Goal: Download file/media

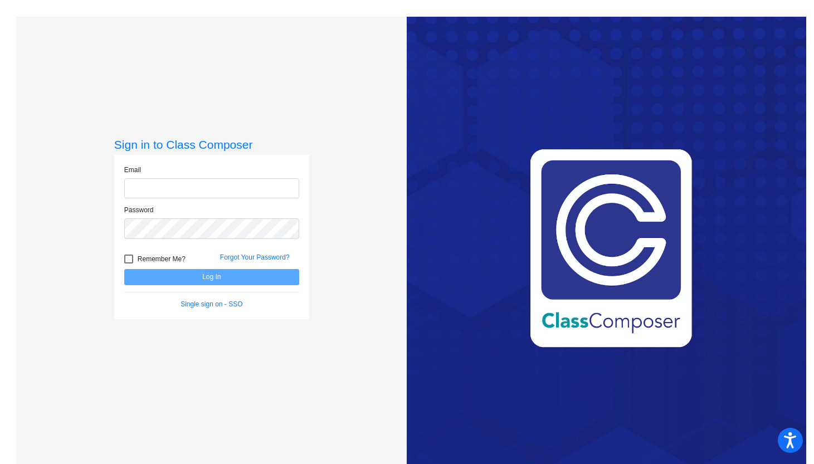
click at [189, 187] on input "email" at bounding box center [211, 188] width 175 height 21
type input "[EMAIL_ADDRESS][DOMAIN_NAME]"
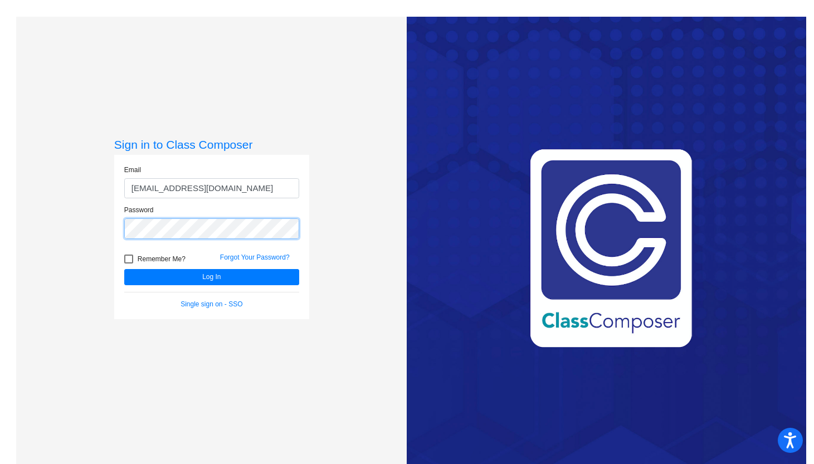
click at [124, 269] on button "Log In" at bounding box center [211, 277] width 175 height 16
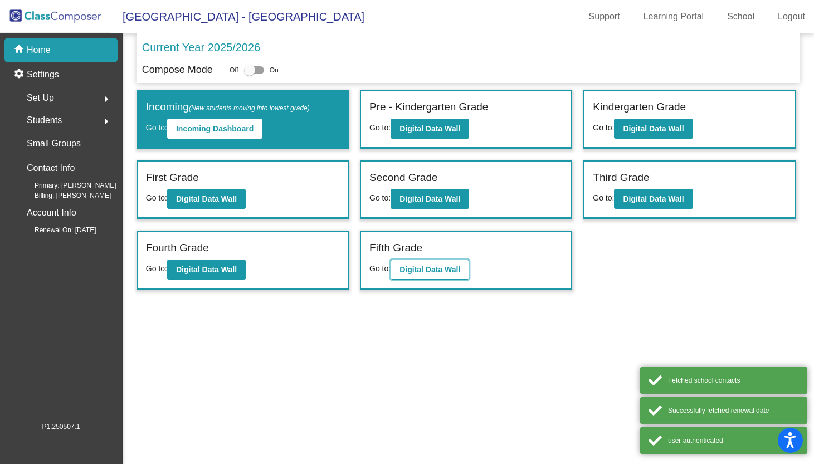
click at [445, 273] on b "Digital Data Wall" at bounding box center [430, 269] width 61 height 9
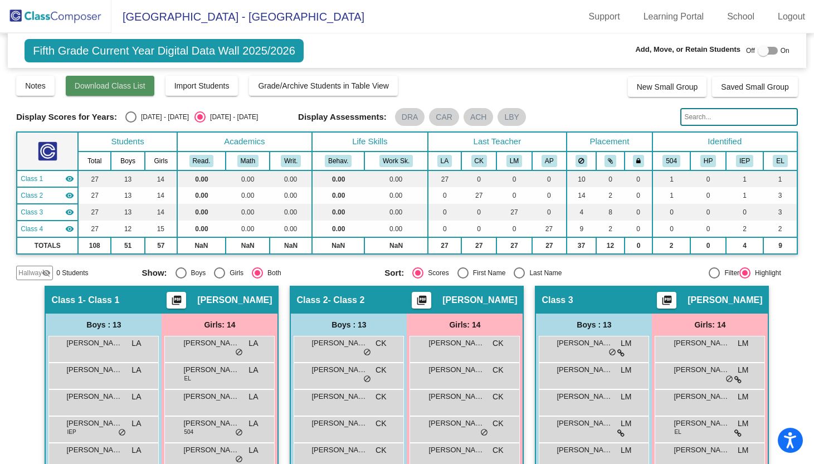
click at [106, 89] on span "Download Class List" at bounding box center [110, 85] width 71 height 9
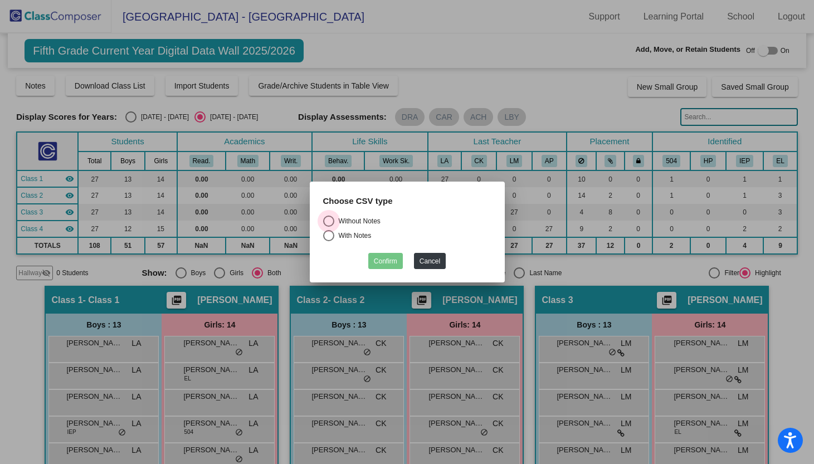
click at [329, 220] on div "Select an option" at bounding box center [328, 221] width 11 height 11
click at [329, 227] on input "Without Notes" at bounding box center [328, 227] width 1 height 1
radio input "true"
click at [391, 261] on button "Confirm" at bounding box center [385, 261] width 35 height 16
